Goal: Feedback & Contribution: Leave review/rating

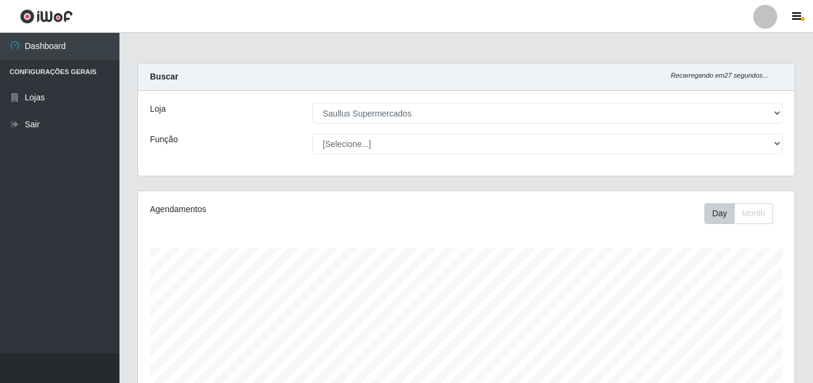
select select "423"
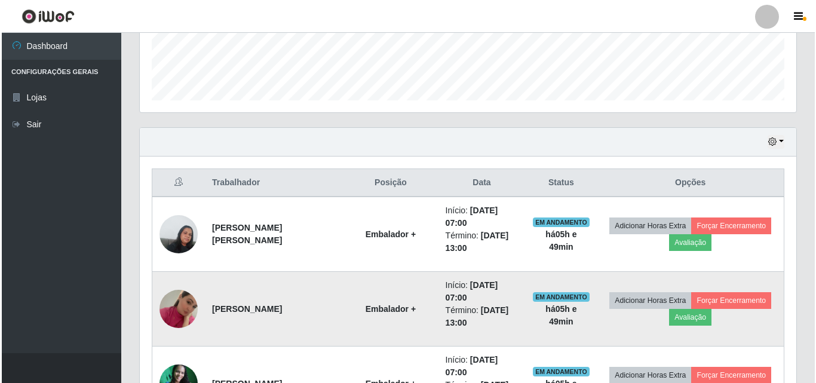
scroll to position [347, 0]
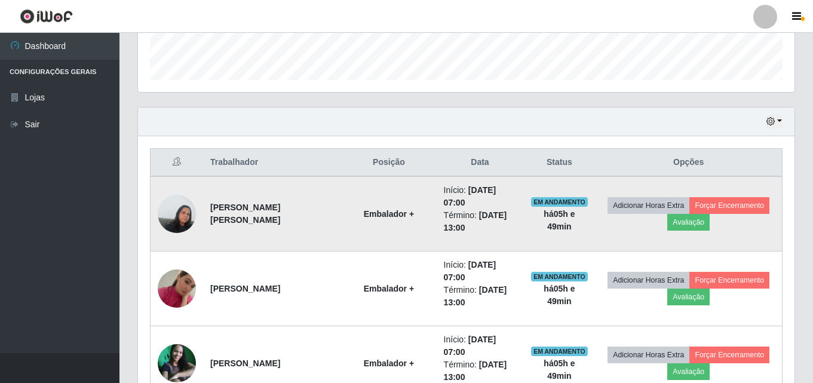
click at [183, 204] on img at bounding box center [177, 213] width 38 height 51
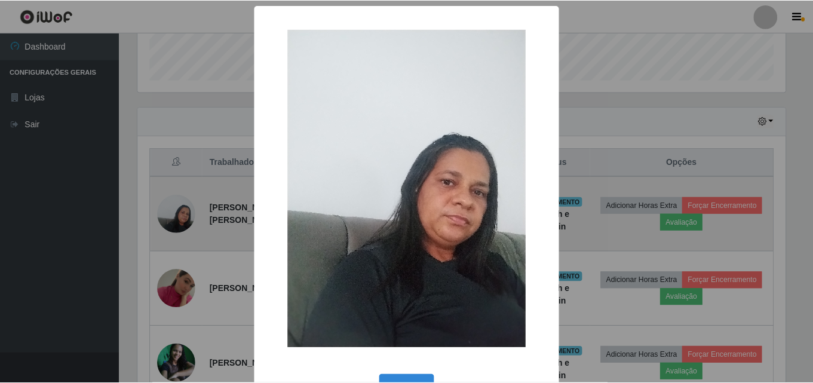
scroll to position [248, 650]
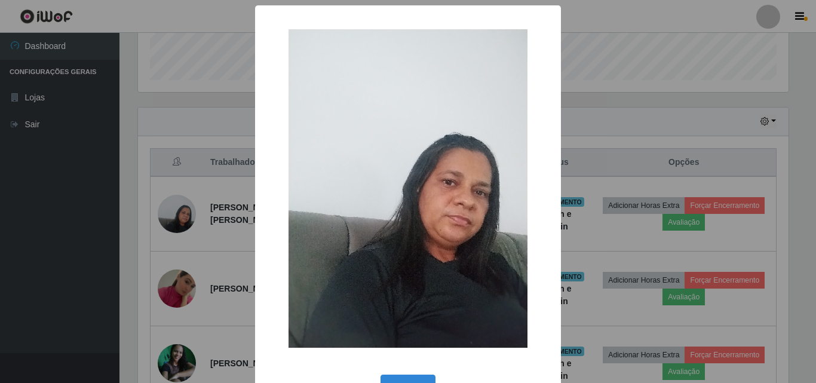
click at [76, 196] on div "× OK Cancel" at bounding box center [408, 191] width 816 height 383
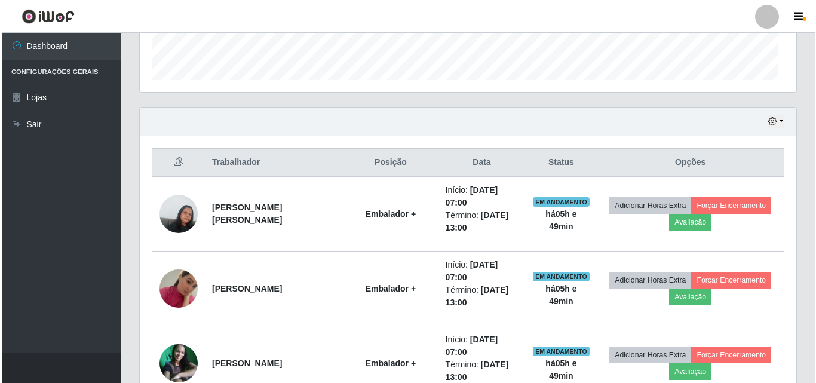
scroll to position [248, 656]
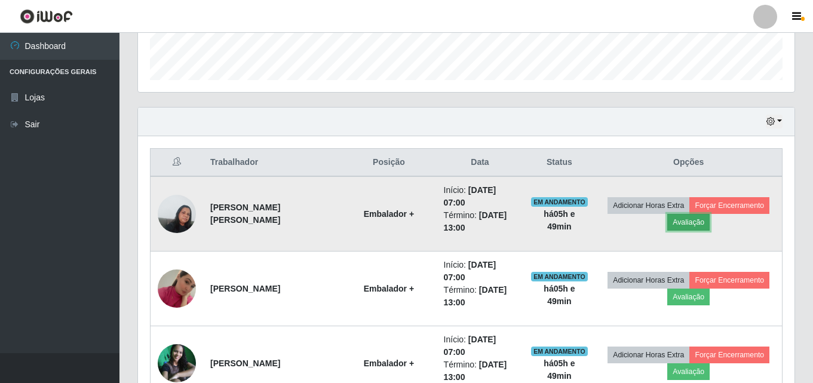
click at [696, 218] on button "Avaliação" at bounding box center [688, 222] width 42 height 17
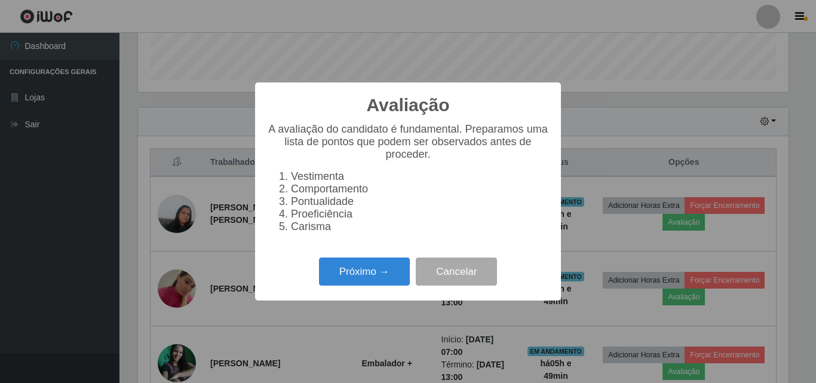
scroll to position [248, 650]
click at [361, 285] on button "Próximo →" at bounding box center [364, 271] width 91 height 28
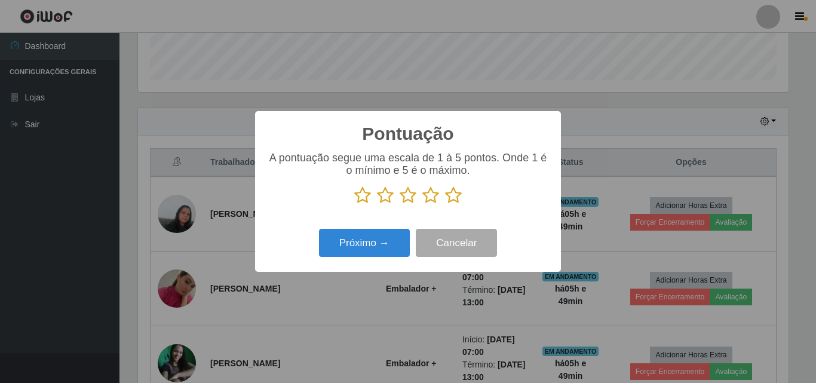
click at [361, 198] on icon at bounding box center [362, 195] width 17 height 18
click at [354, 204] on input "radio" at bounding box center [354, 204] width 0 height 0
click at [384, 198] on icon at bounding box center [385, 195] width 17 height 18
click at [377, 204] on input "radio" at bounding box center [377, 204] width 0 height 0
click at [406, 197] on icon at bounding box center [407, 195] width 17 height 18
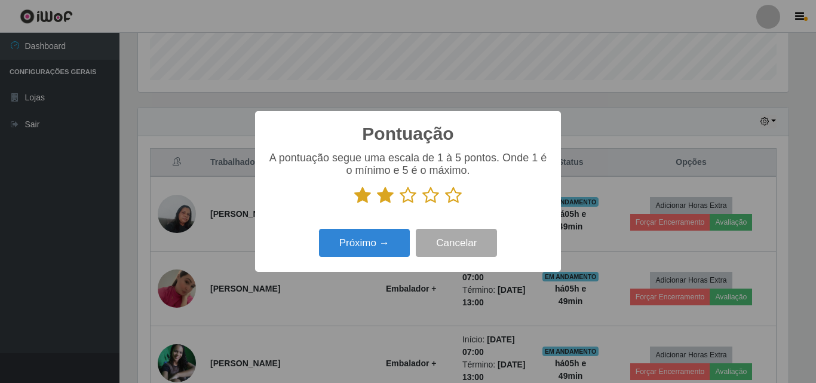
click at [399, 204] on input "radio" at bounding box center [399, 204] width 0 height 0
click at [430, 196] on icon at bounding box center [430, 195] width 17 height 18
click at [422, 204] on input "radio" at bounding box center [422, 204] width 0 height 0
click at [457, 194] on icon at bounding box center [453, 195] width 17 height 18
click at [445, 204] on input "radio" at bounding box center [445, 204] width 0 height 0
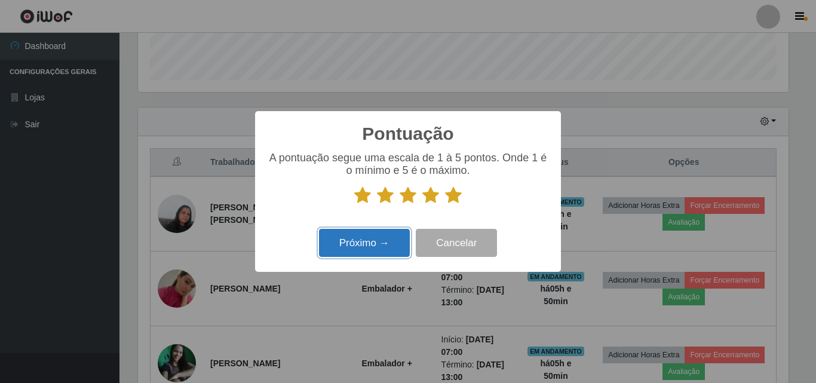
click at [352, 245] on button "Próximo →" at bounding box center [364, 243] width 91 height 28
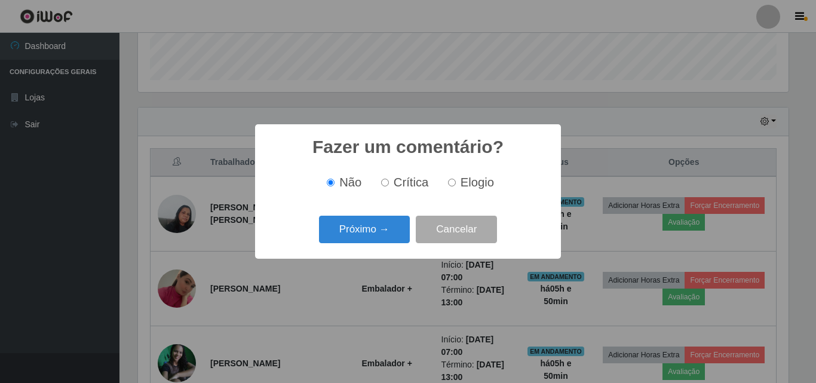
click at [454, 185] on input "Elogio" at bounding box center [452, 183] width 8 height 8
radio input "true"
click at [388, 228] on button "Próximo →" at bounding box center [364, 230] width 91 height 28
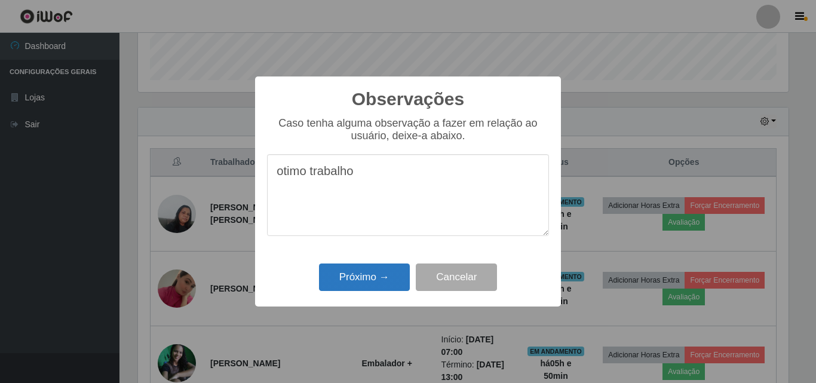
type textarea "otimo trabalho"
click at [349, 279] on button "Próximo →" at bounding box center [364, 277] width 91 height 28
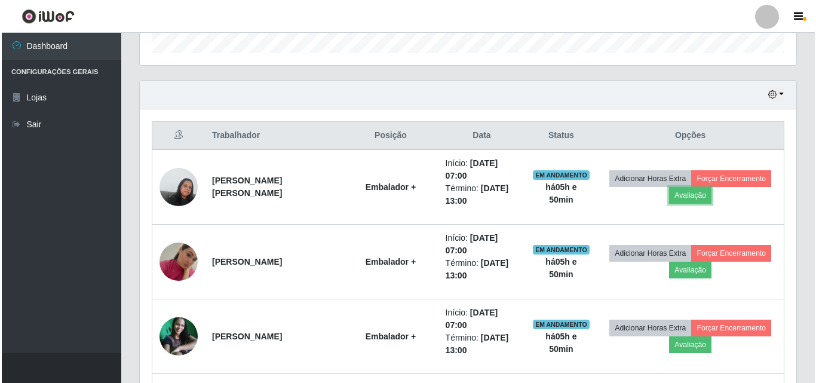
scroll to position [586, 0]
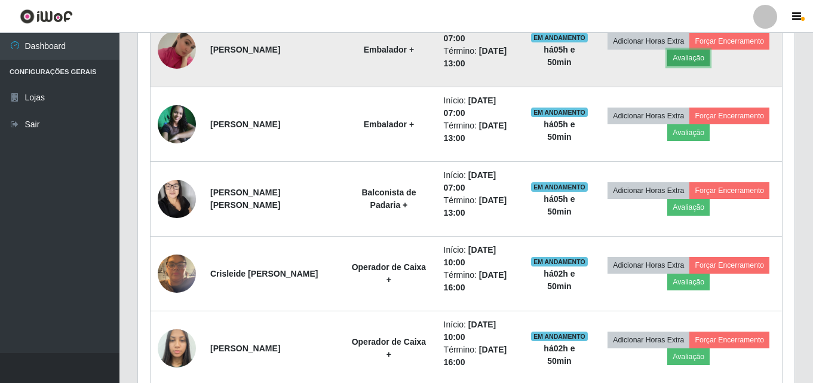
click at [681, 58] on button "Avaliação" at bounding box center [688, 58] width 42 height 17
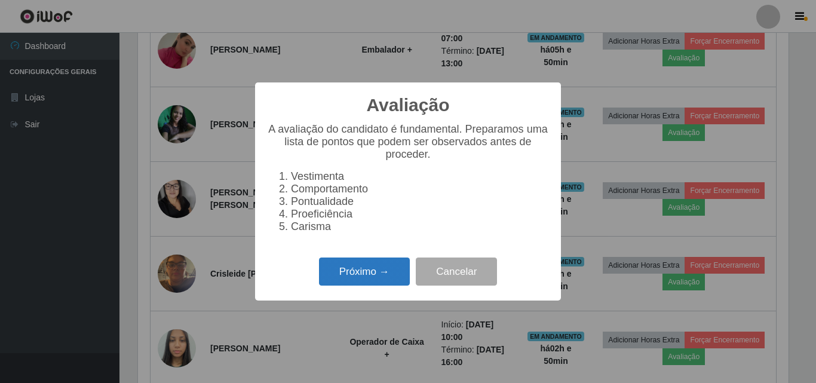
click at [368, 281] on button "Próximo →" at bounding box center [364, 271] width 91 height 28
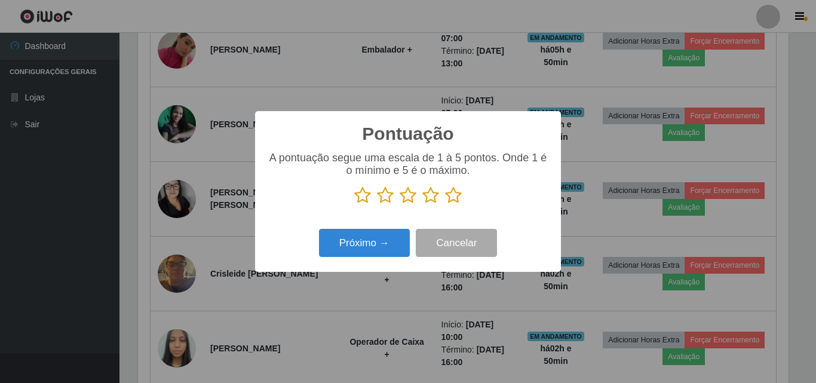
scroll to position [596844, 596441]
click at [363, 197] on icon at bounding box center [362, 195] width 17 height 18
click at [354, 204] on input "radio" at bounding box center [354, 204] width 0 height 0
click at [385, 192] on icon at bounding box center [385, 195] width 17 height 18
click at [377, 204] on input "radio" at bounding box center [377, 204] width 0 height 0
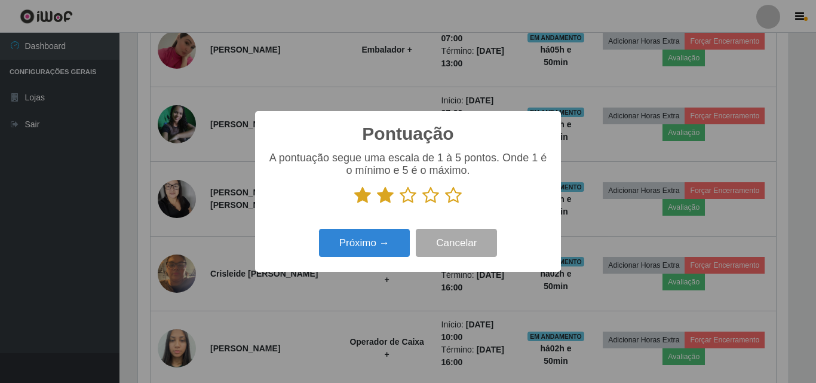
click at [407, 197] on icon at bounding box center [407, 195] width 17 height 18
click at [399, 204] on input "radio" at bounding box center [399, 204] width 0 height 0
click at [427, 201] on icon at bounding box center [430, 195] width 17 height 18
click at [422, 204] on input "radio" at bounding box center [422, 204] width 0 height 0
click at [453, 197] on icon at bounding box center [453, 195] width 17 height 18
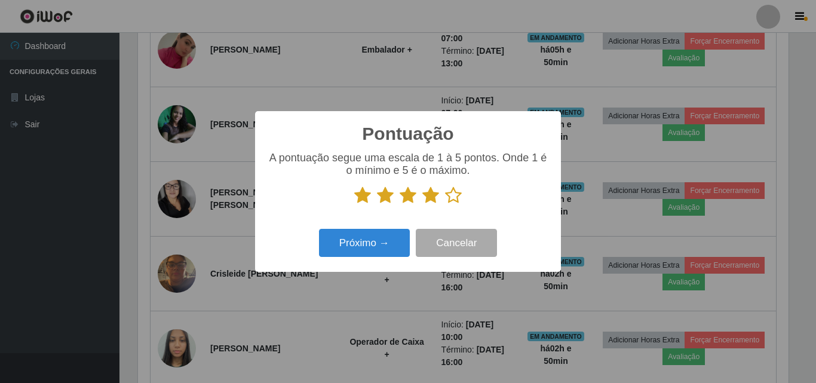
click at [445, 204] on input "radio" at bounding box center [445, 204] width 0 height 0
click at [347, 240] on button "Próximo →" at bounding box center [364, 243] width 91 height 28
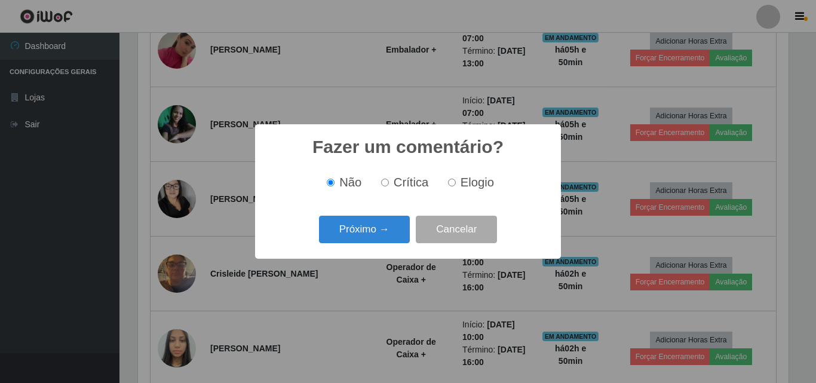
click at [449, 185] on input "Elogio" at bounding box center [452, 183] width 8 height 8
radio input "true"
click at [365, 233] on button "Próximo →" at bounding box center [364, 230] width 91 height 28
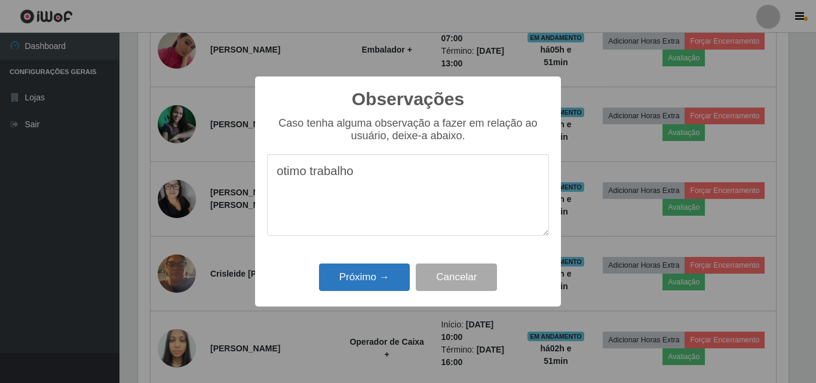
type textarea "otimo trabalho"
click at [359, 284] on button "Próximo →" at bounding box center [364, 277] width 91 height 28
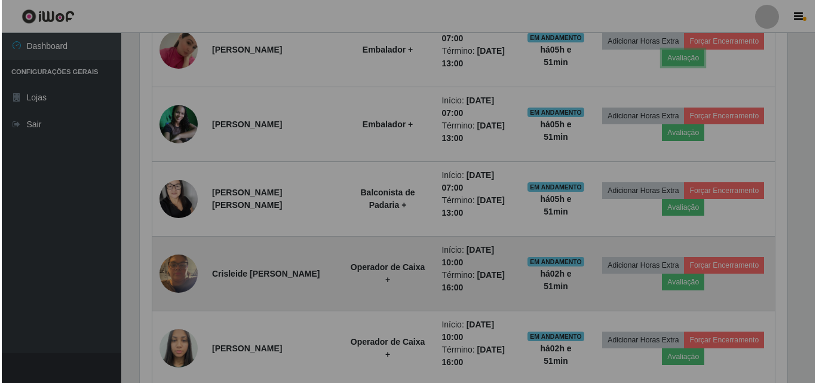
scroll to position [248, 656]
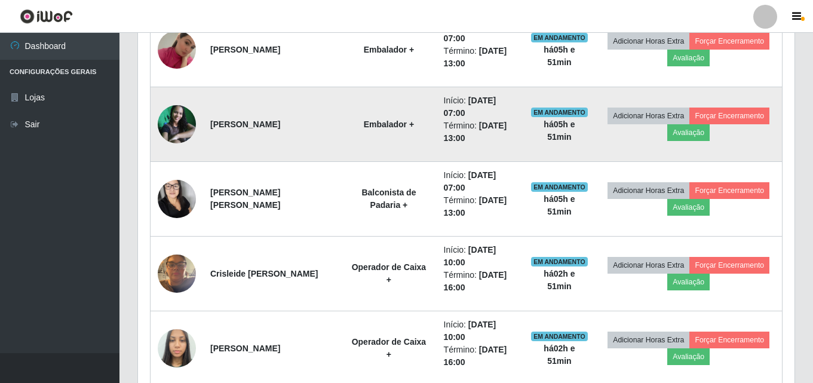
click at [187, 129] on img at bounding box center [177, 124] width 38 height 38
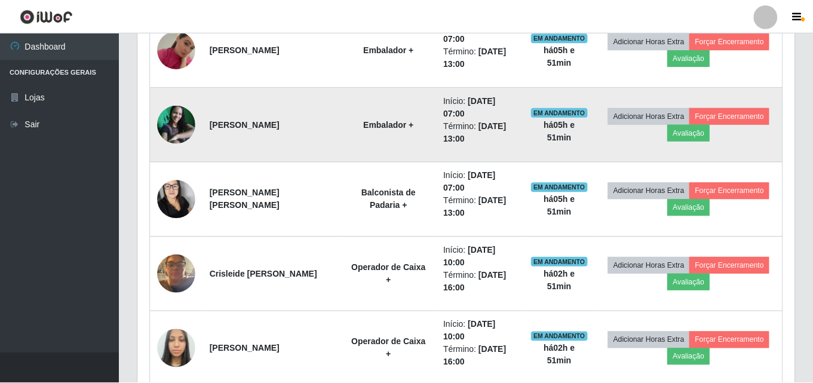
scroll to position [248, 650]
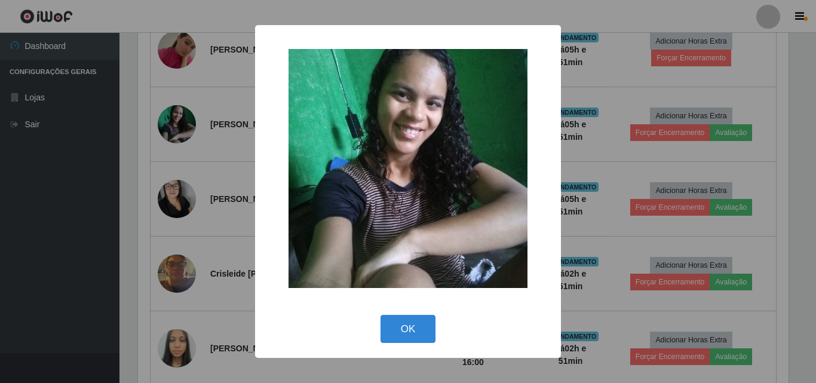
click at [2, 155] on div "× OK Cancel" at bounding box center [408, 191] width 816 height 383
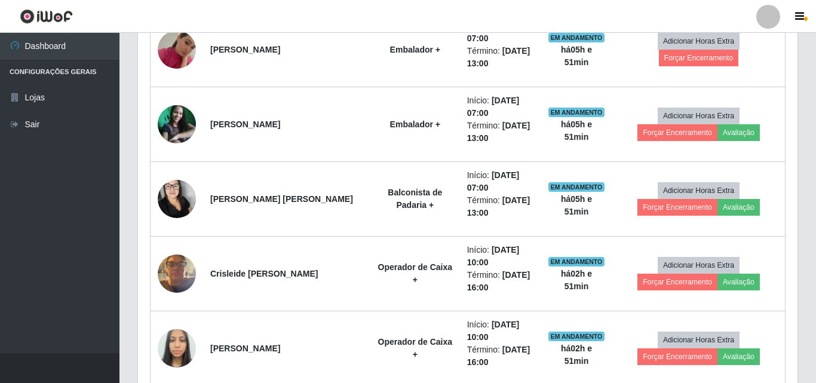
scroll to position [248, 656]
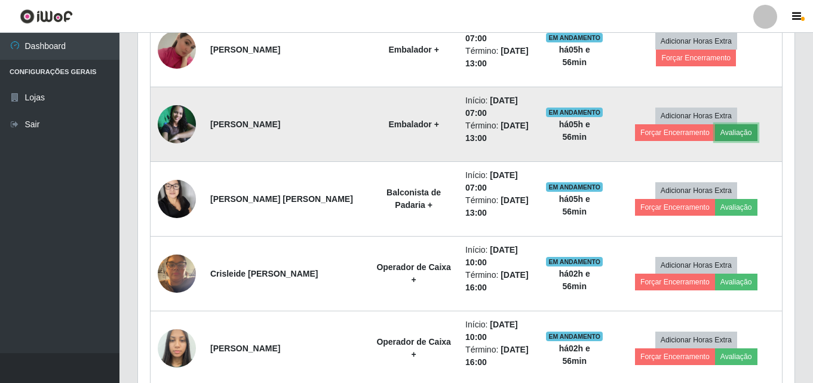
click at [715, 134] on button "Avaliação" at bounding box center [736, 132] width 42 height 17
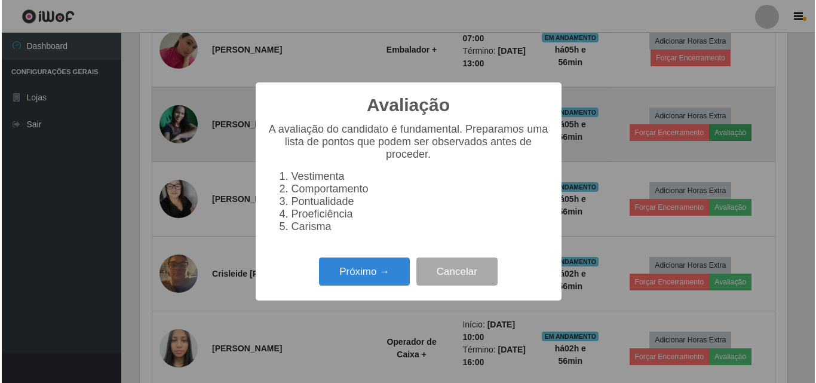
scroll to position [248, 650]
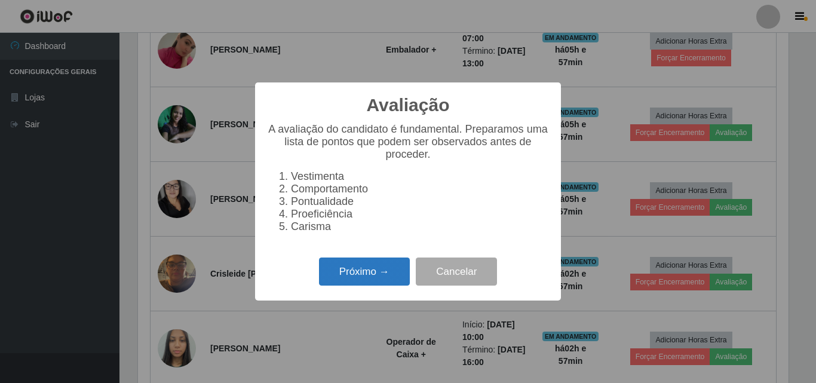
click at [381, 284] on button "Próximo →" at bounding box center [364, 271] width 91 height 28
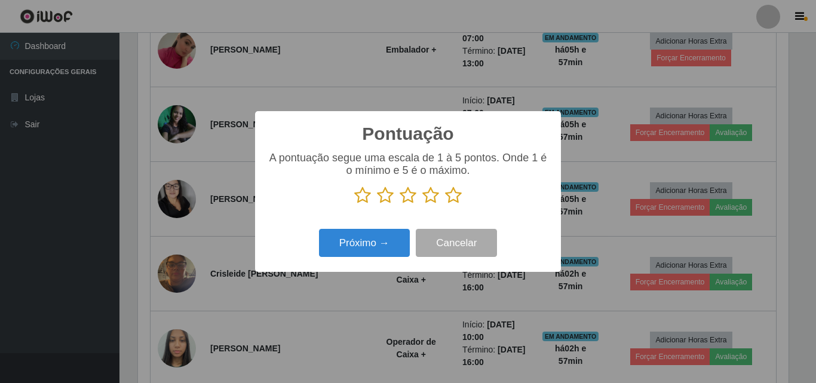
scroll to position [596844, 596441]
click at [361, 200] on icon at bounding box center [362, 195] width 17 height 18
click at [354, 204] on input "radio" at bounding box center [354, 204] width 0 height 0
click at [386, 196] on icon at bounding box center [385, 195] width 17 height 18
click at [377, 204] on input "radio" at bounding box center [377, 204] width 0 height 0
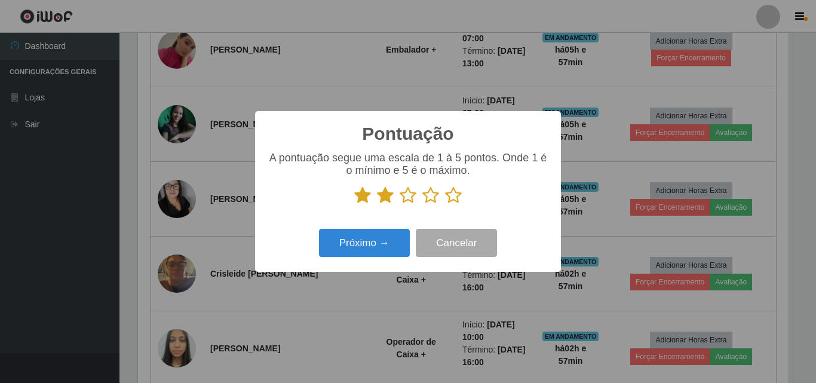
click at [404, 195] on icon at bounding box center [407, 195] width 17 height 18
click at [399, 204] on input "radio" at bounding box center [399, 204] width 0 height 0
click at [430, 198] on icon at bounding box center [430, 195] width 17 height 18
click at [422, 204] on input "radio" at bounding box center [422, 204] width 0 height 0
click at [450, 195] on icon at bounding box center [453, 195] width 17 height 18
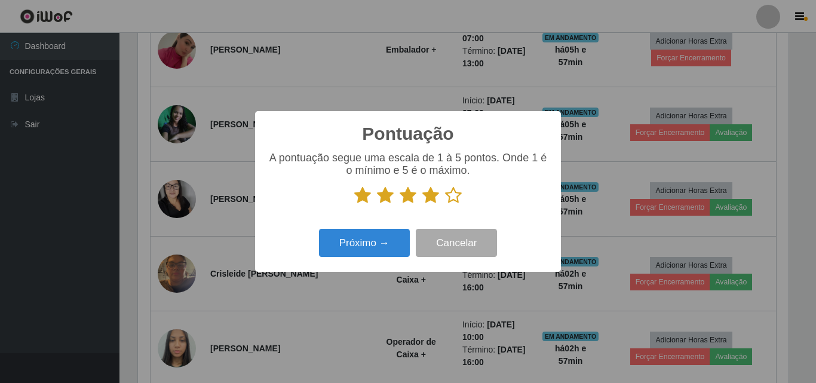
click at [445, 204] on input "radio" at bounding box center [445, 204] width 0 height 0
click at [350, 245] on button "Próximo →" at bounding box center [364, 243] width 91 height 28
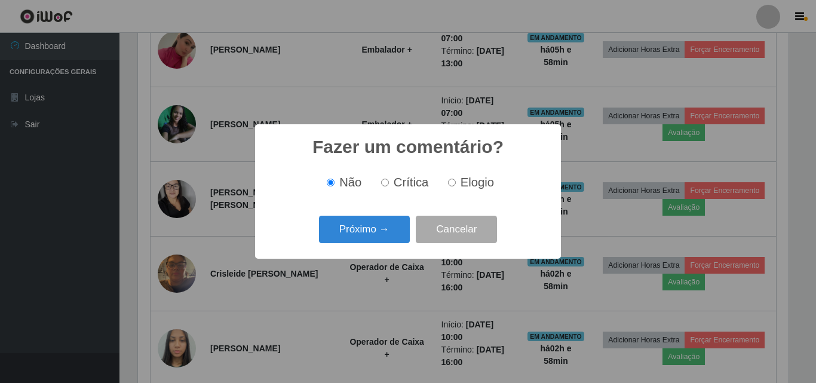
click at [451, 182] on input "Elogio" at bounding box center [452, 183] width 8 height 8
radio input "true"
click at [354, 230] on button "Próximo →" at bounding box center [364, 230] width 91 height 28
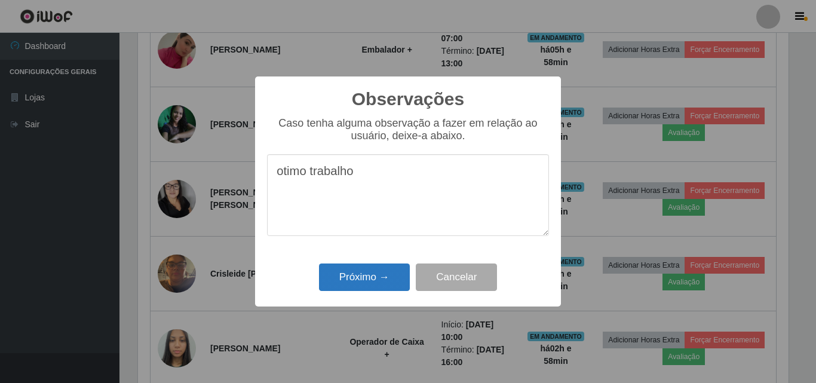
type textarea "otimo trabalho"
click at [363, 273] on button "Próximo →" at bounding box center [364, 277] width 91 height 28
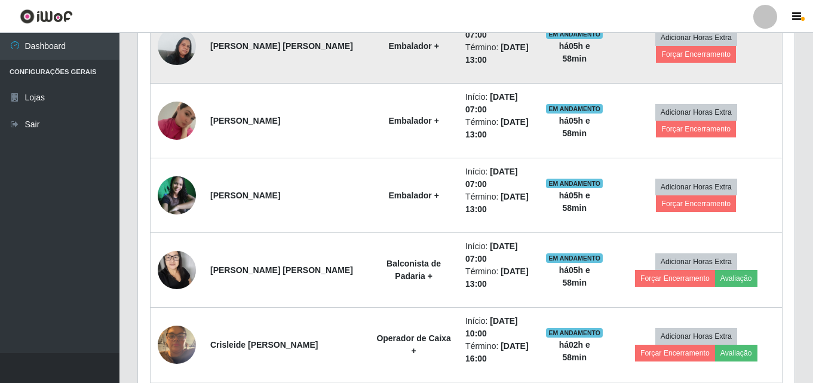
scroll to position [526, 0]
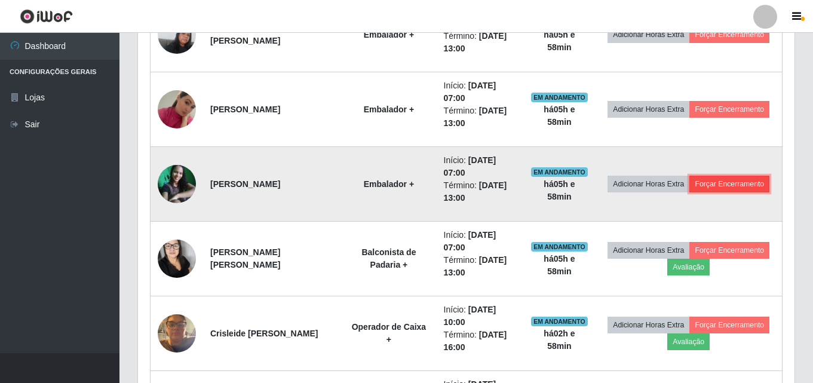
click at [730, 188] on button "Forçar Encerramento" at bounding box center [729, 184] width 80 height 17
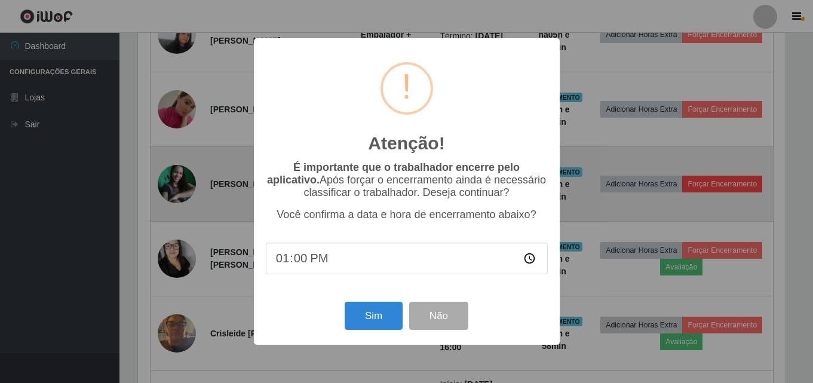
scroll to position [248, 650]
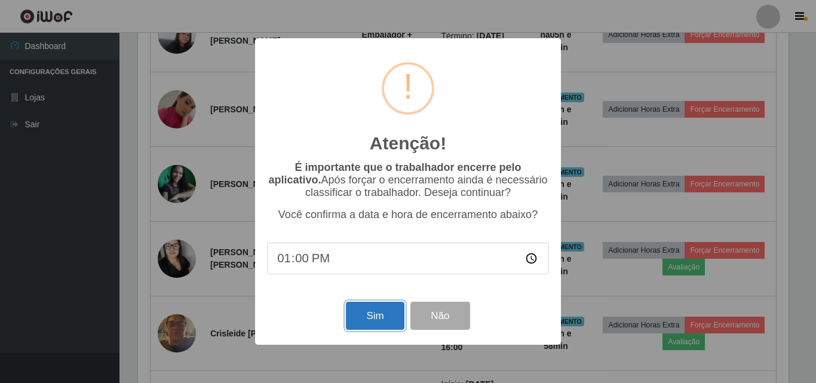
click at [375, 319] on button "Sim" at bounding box center [375, 316] width 58 height 28
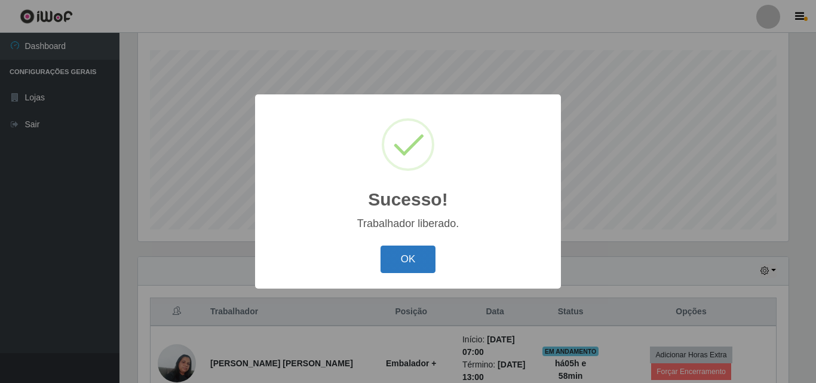
click at [396, 261] on button "OK" at bounding box center [408, 259] width 56 height 28
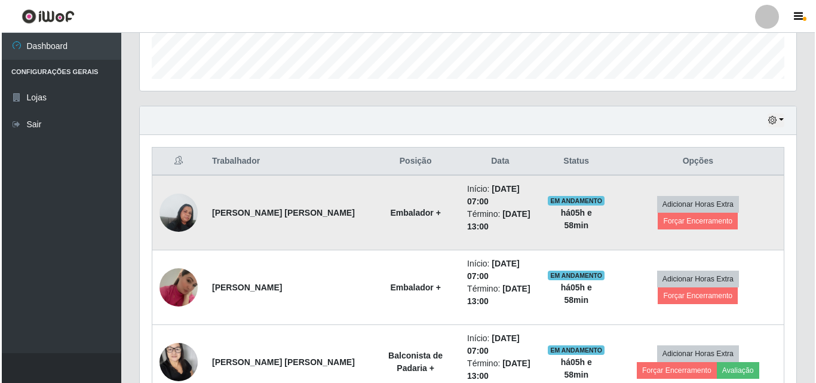
scroll to position [377, 0]
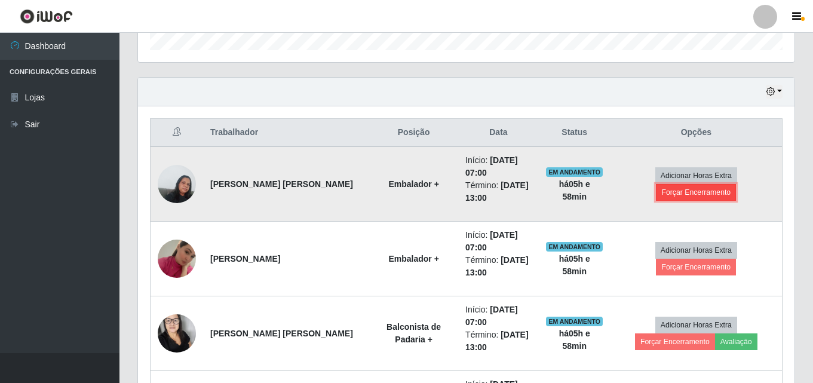
click at [736, 184] on button "Forçar Encerramento" at bounding box center [696, 192] width 80 height 17
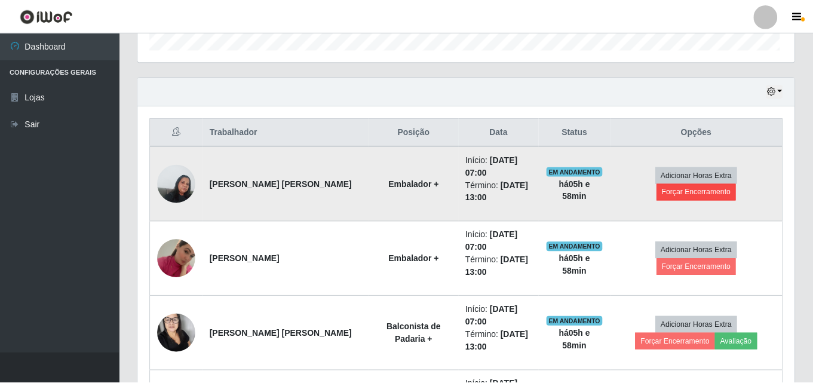
scroll to position [248, 650]
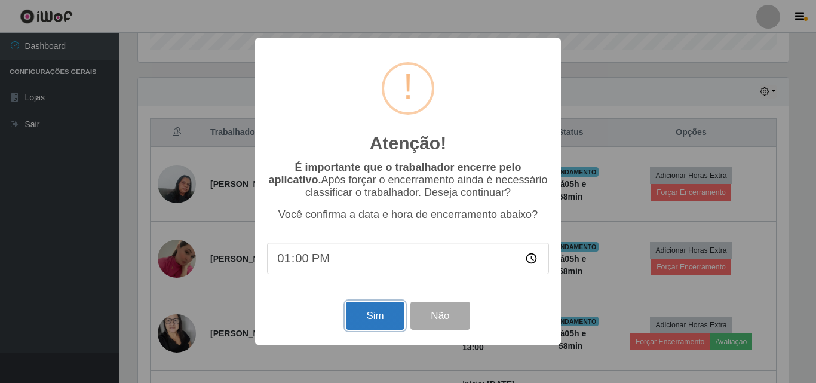
click at [367, 324] on button "Sim" at bounding box center [375, 316] width 58 height 28
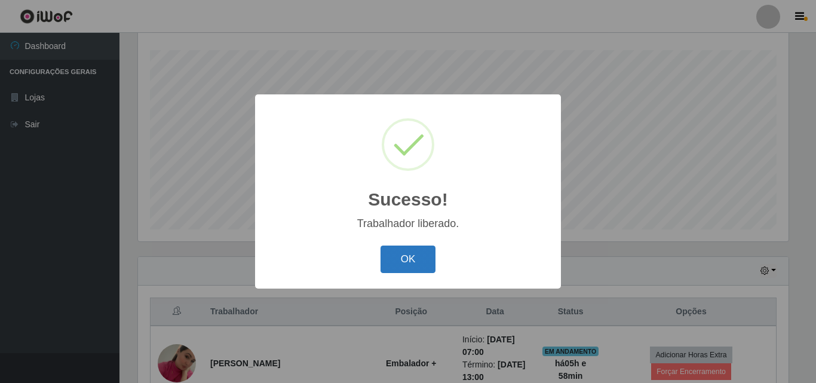
click at [406, 253] on button "OK" at bounding box center [408, 259] width 56 height 28
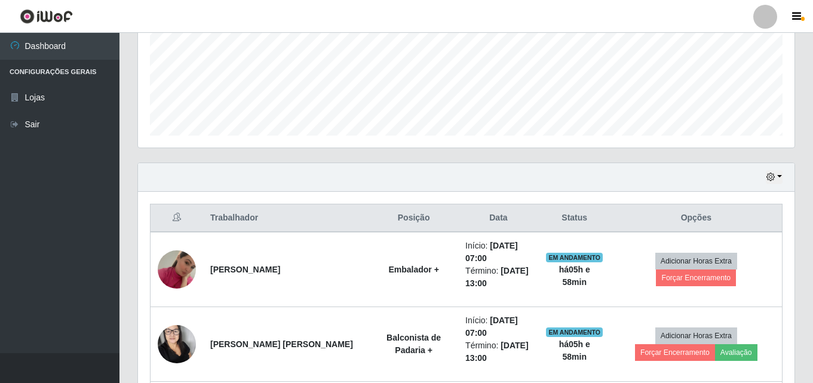
scroll to position [496, 0]
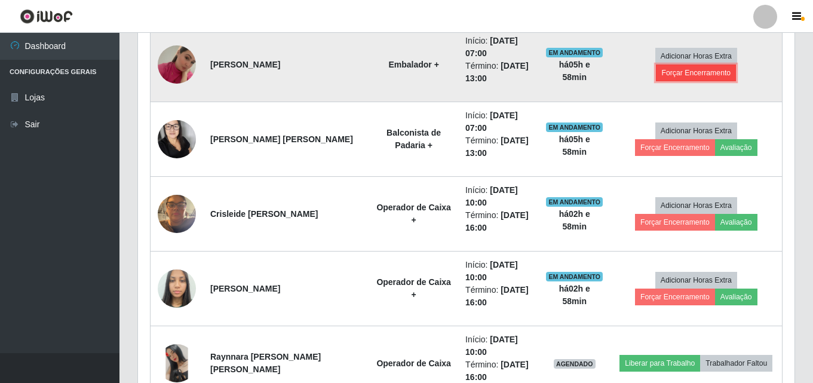
click at [730, 68] on button "Forçar Encerramento" at bounding box center [696, 72] width 80 height 17
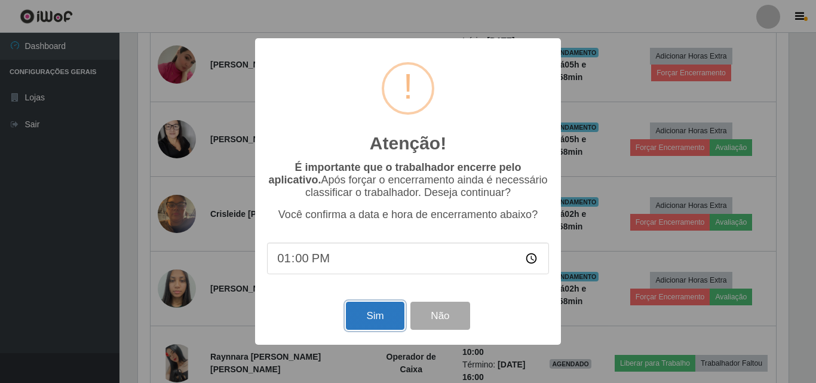
click at [384, 314] on button "Sim" at bounding box center [375, 316] width 58 height 28
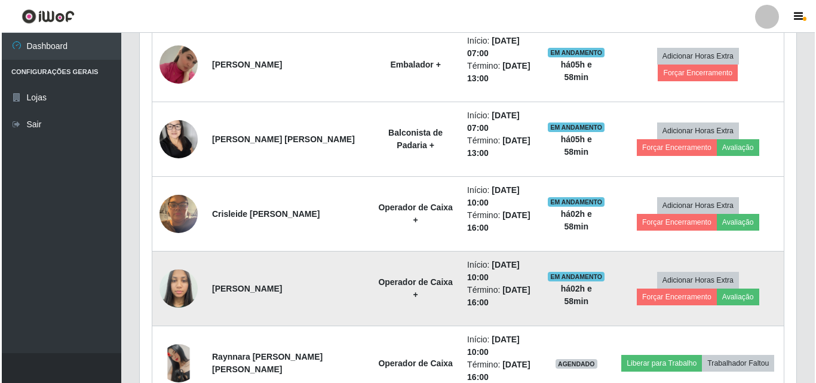
scroll to position [0, 0]
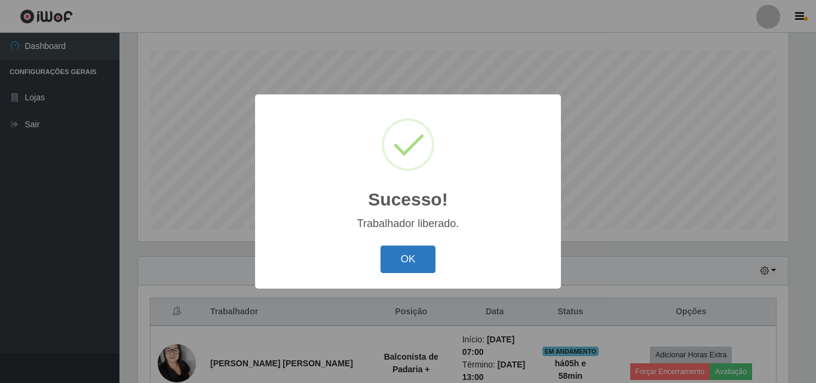
click at [420, 250] on button "OK" at bounding box center [408, 259] width 56 height 28
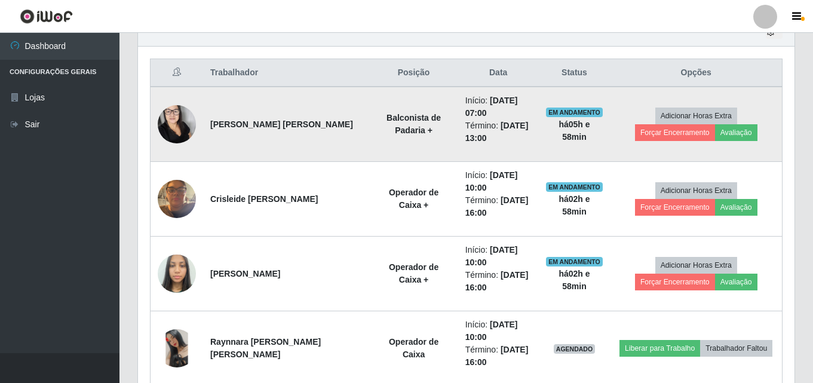
click at [176, 123] on img at bounding box center [177, 124] width 38 height 65
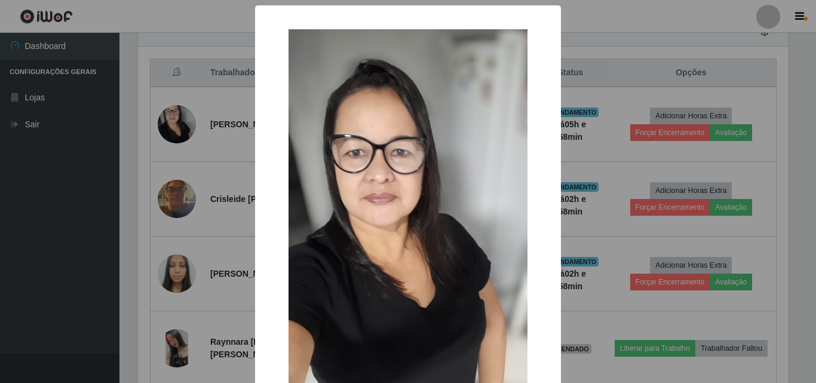
click at [52, 161] on div "× OK Cancel" at bounding box center [408, 191] width 816 height 383
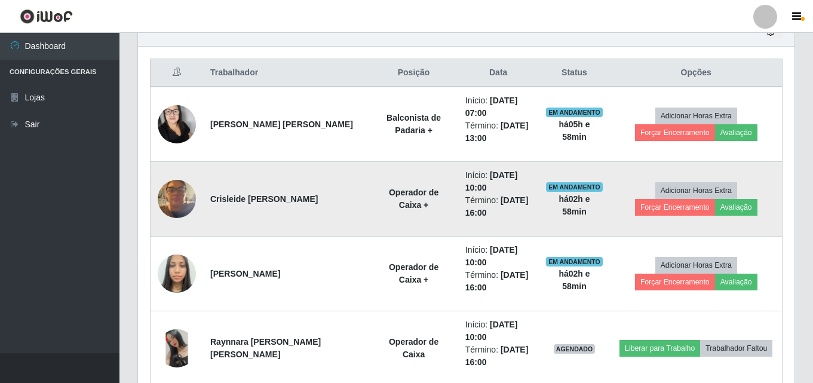
click at [172, 201] on img at bounding box center [177, 198] width 38 height 51
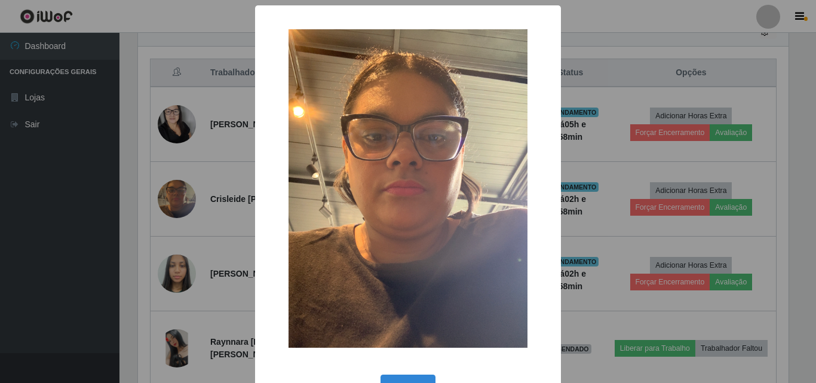
drag, startPoint x: 0, startPoint y: 171, endPoint x: 17, endPoint y: 173, distance: 17.4
click at [4, 172] on div "× OK Cancel" at bounding box center [408, 191] width 816 height 383
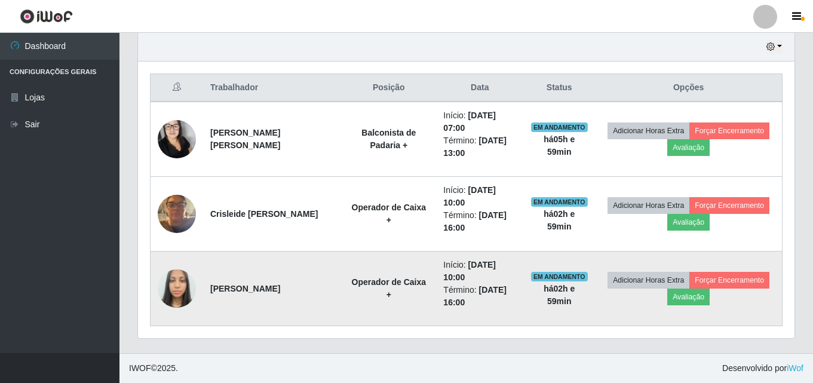
click at [171, 288] on img at bounding box center [177, 288] width 38 height 51
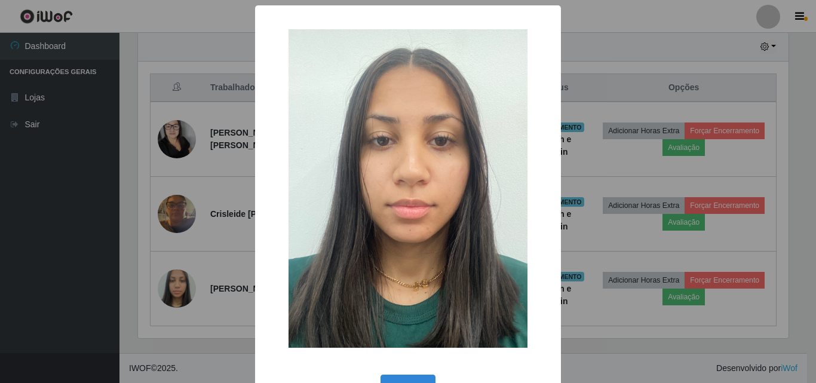
click at [47, 291] on div "× OK Cancel" at bounding box center [408, 191] width 816 height 383
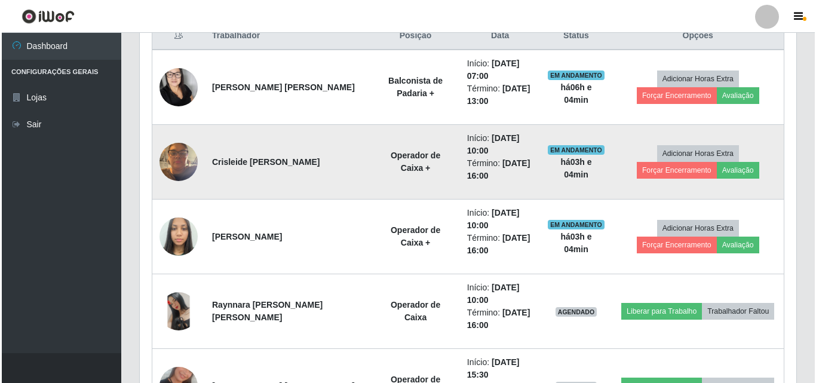
scroll to position [422, 0]
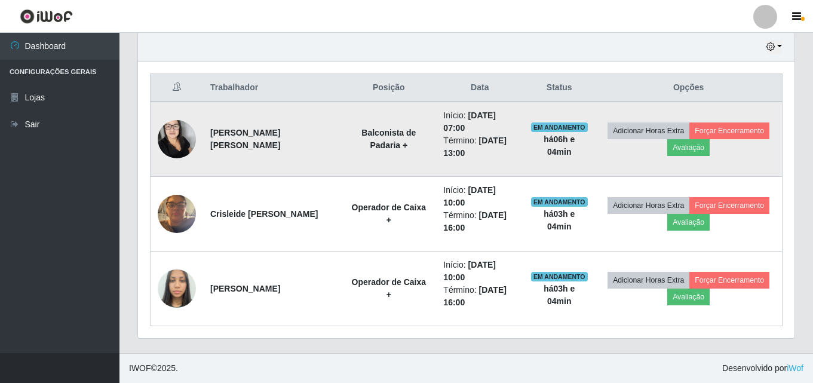
click at [171, 138] on img at bounding box center [177, 139] width 38 height 65
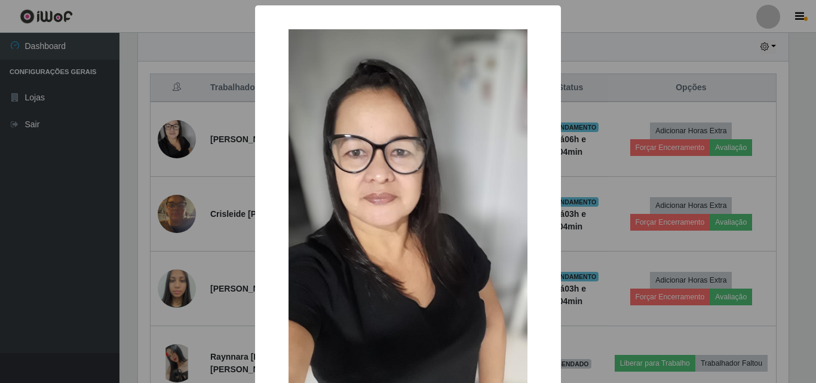
click at [20, 143] on div "× OK Cancel" at bounding box center [408, 191] width 816 height 383
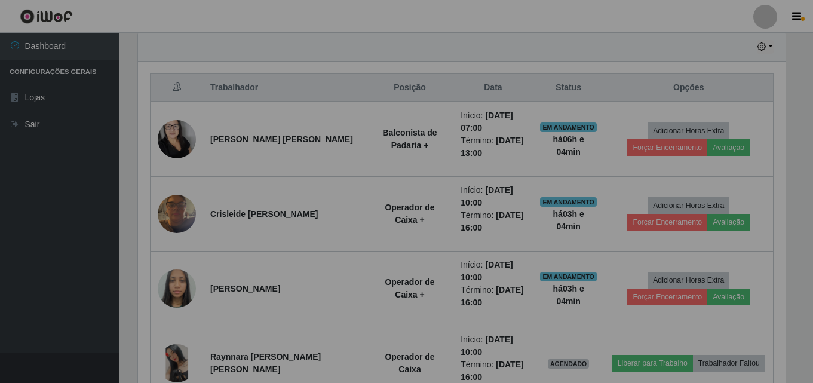
scroll to position [248, 656]
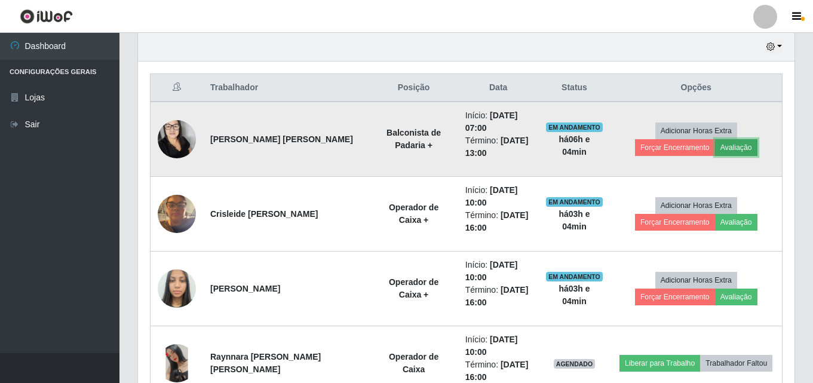
click at [715, 144] on button "Avaliação" at bounding box center [736, 147] width 42 height 17
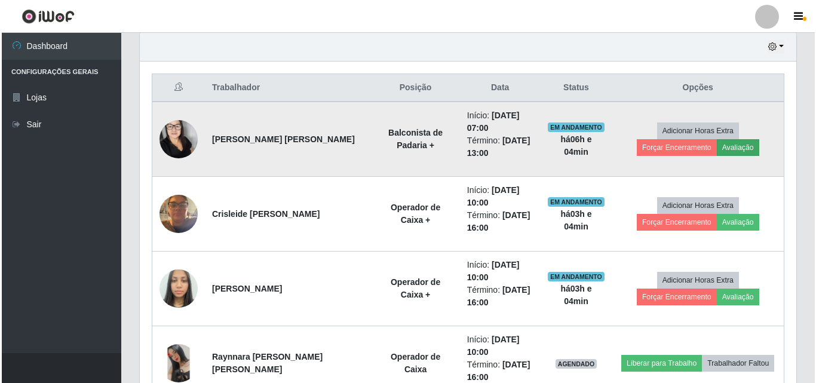
scroll to position [248, 650]
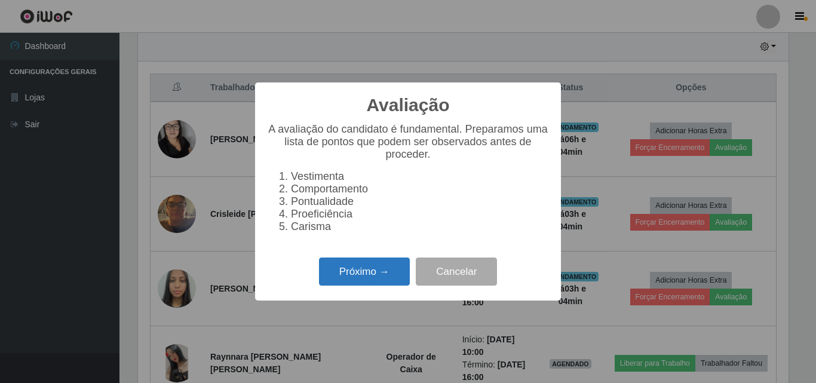
click at [395, 282] on button "Próximo →" at bounding box center [364, 271] width 91 height 28
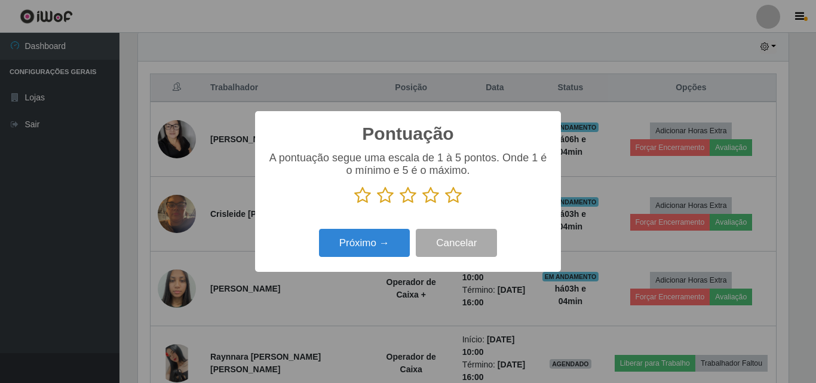
scroll to position [596844, 596441]
click at [362, 200] on icon at bounding box center [362, 195] width 17 height 18
click at [354, 204] on input "radio" at bounding box center [354, 204] width 0 height 0
drag, startPoint x: 385, startPoint y: 198, endPoint x: 404, endPoint y: 205, distance: 20.2
click at [386, 198] on icon at bounding box center [385, 195] width 17 height 18
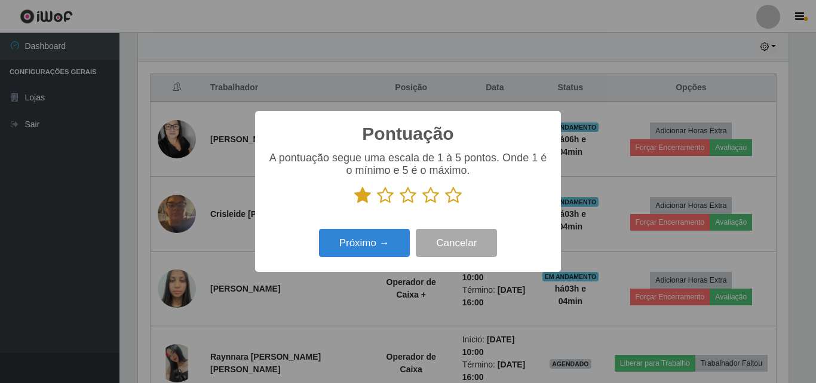
click at [377, 204] on input "radio" at bounding box center [377, 204] width 0 height 0
click at [411, 194] on icon at bounding box center [407, 195] width 17 height 18
click at [399, 204] on input "radio" at bounding box center [399, 204] width 0 height 0
click at [434, 194] on icon at bounding box center [430, 195] width 17 height 18
click at [422, 204] on input "radio" at bounding box center [422, 204] width 0 height 0
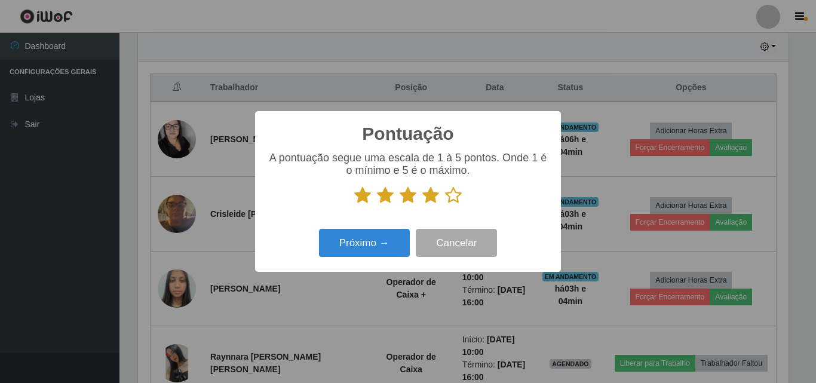
click at [449, 195] on icon at bounding box center [453, 195] width 17 height 18
click at [445, 204] on input "radio" at bounding box center [445, 204] width 0 height 0
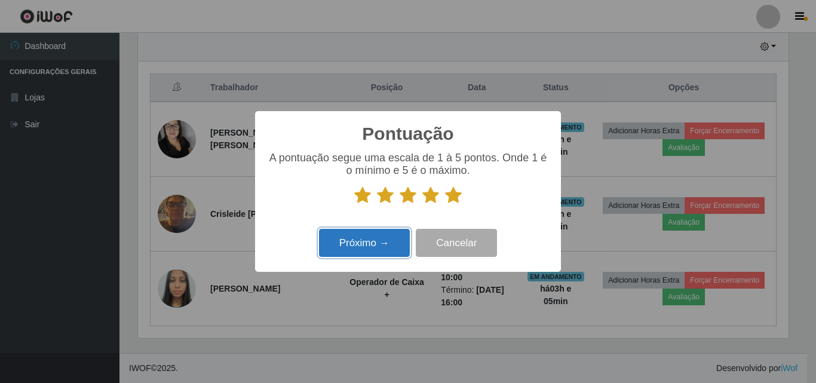
click at [395, 235] on button "Próximo →" at bounding box center [364, 243] width 91 height 28
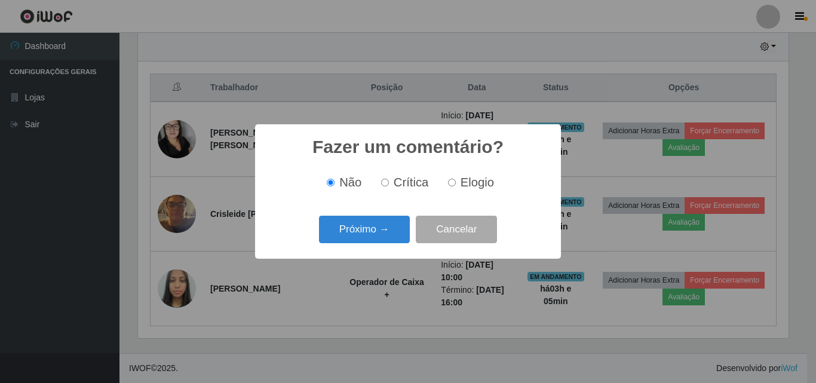
click at [454, 183] on input "Elogio" at bounding box center [452, 183] width 8 height 8
radio input "true"
click at [370, 217] on button "Próximo →" at bounding box center [364, 230] width 91 height 28
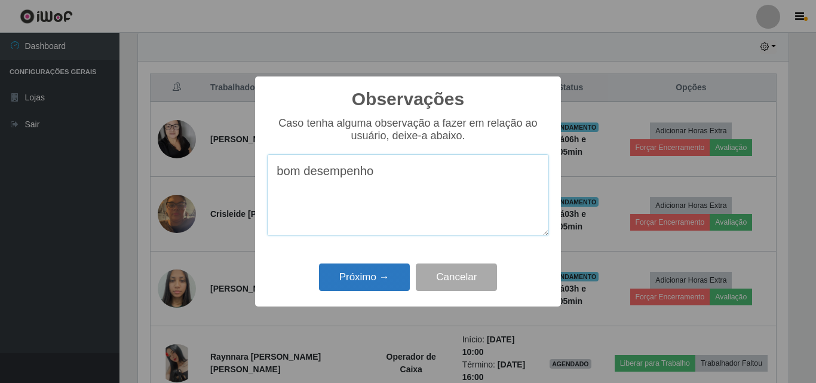
type textarea "bom desempenho"
click at [377, 285] on button "Próximo →" at bounding box center [364, 277] width 91 height 28
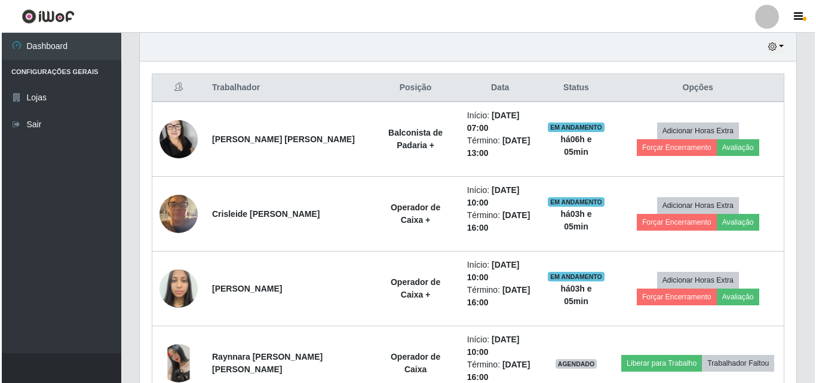
scroll to position [248, 656]
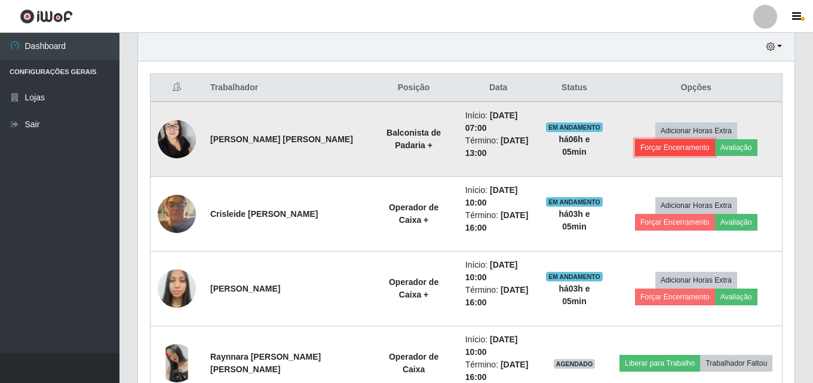
click at [709, 139] on button "Forçar Encerramento" at bounding box center [675, 147] width 80 height 17
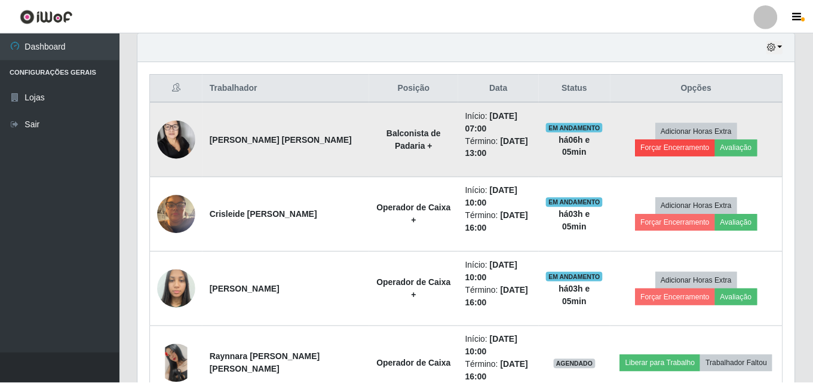
scroll to position [248, 650]
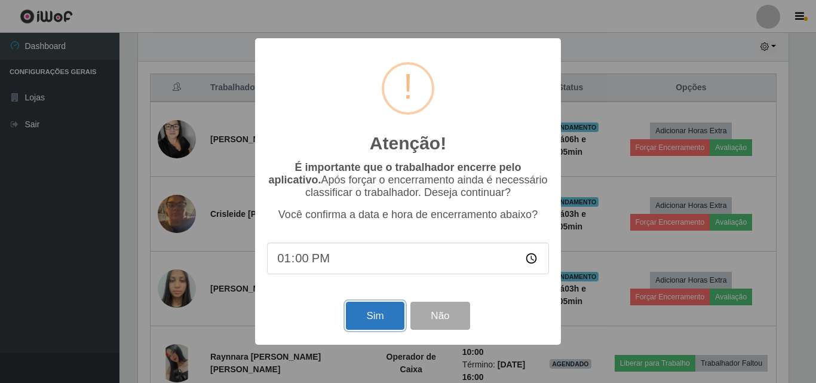
click at [370, 310] on button "Sim" at bounding box center [375, 316] width 58 height 28
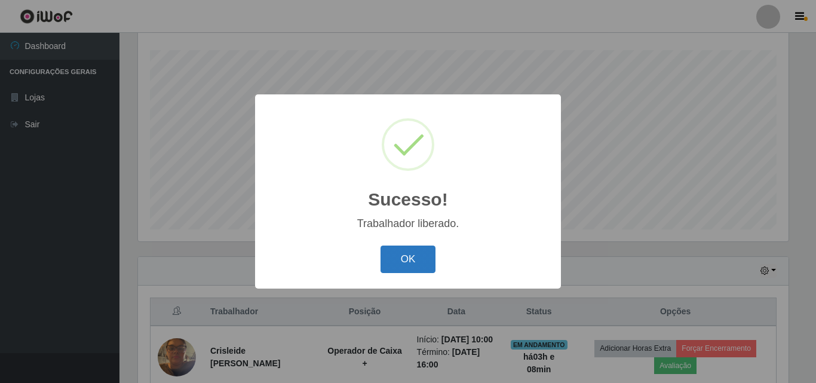
click at [421, 257] on div "OK Cancel" at bounding box center [408, 259] width 282 height 34
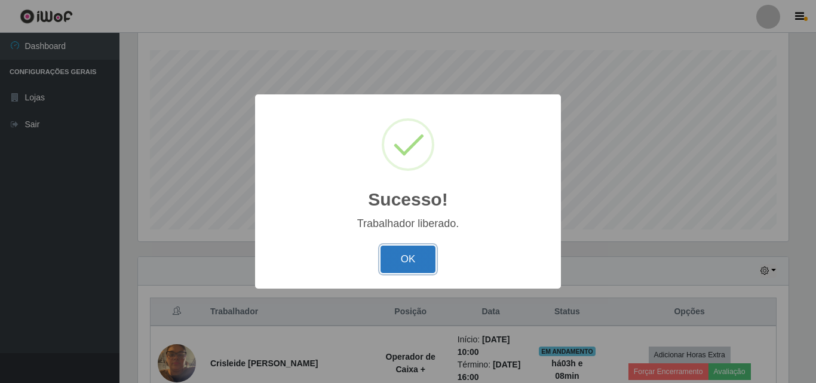
click at [421, 257] on button "OK" at bounding box center [408, 259] width 56 height 28
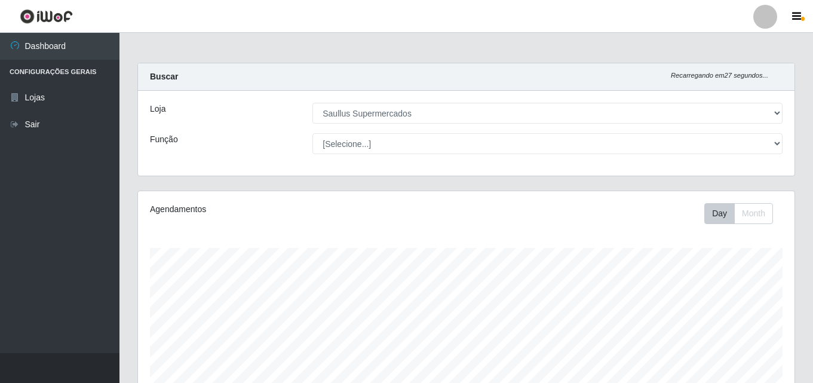
scroll to position [347, 0]
